Goal: Information Seeking & Learning: Learn about a topic

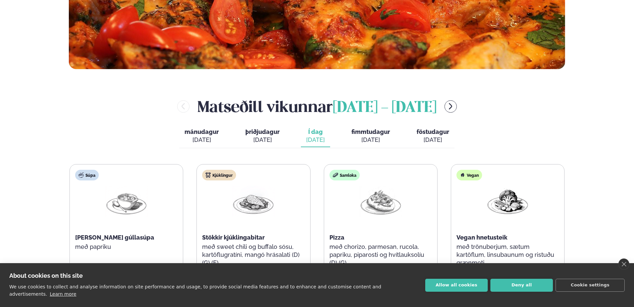
scroll to position [299, 0]
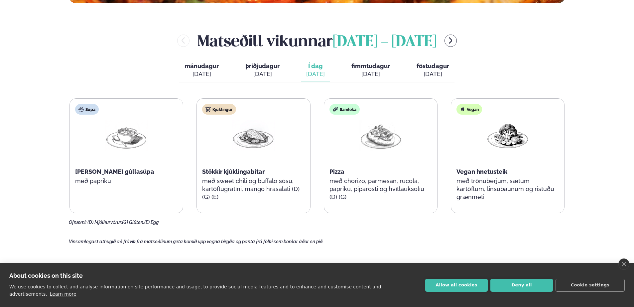
click at [233, 183] on p "með sweet chili og buffalo sósu, kartöflugratíni, mangó hrásalati (D) (G) (E)" at bounding box center [253, 189] width 102 height 24
click at [368, 75] on div "[DATE]" at bounding box center [370, 74] width 39 height 8
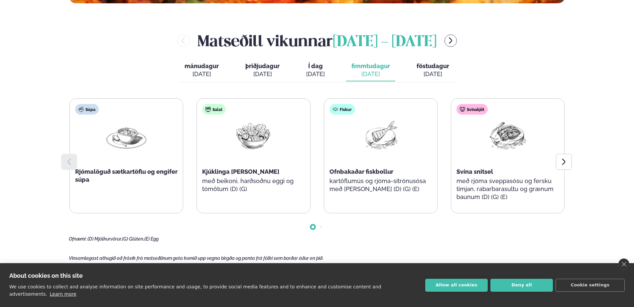
click at [434, 72] on div "[DATE]" at bounding box center [432, 74] width 33 height 8
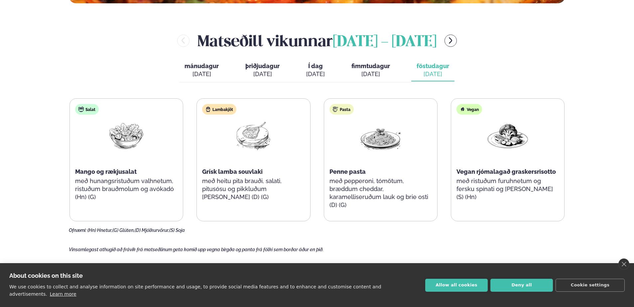
click at [324, 66] on button "Í dag Í d. [DATE]" at bounding box center [315, 70] width 29 height 22
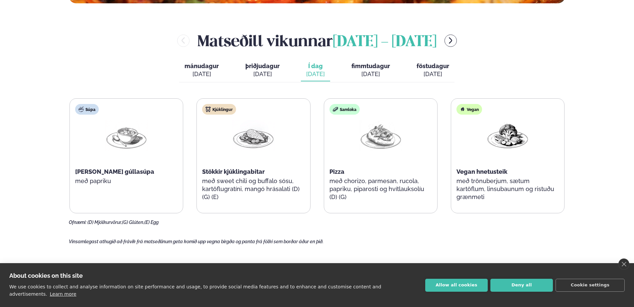
click at [237, 190] on p "með sweet chili og buffalo sósu, kartöflugratíni, mangó hrásalati (D) (G) (E)" at bounding box center [253, 189] width 102 height 24
